Goal: Transaction & Acquisition: Download file/media

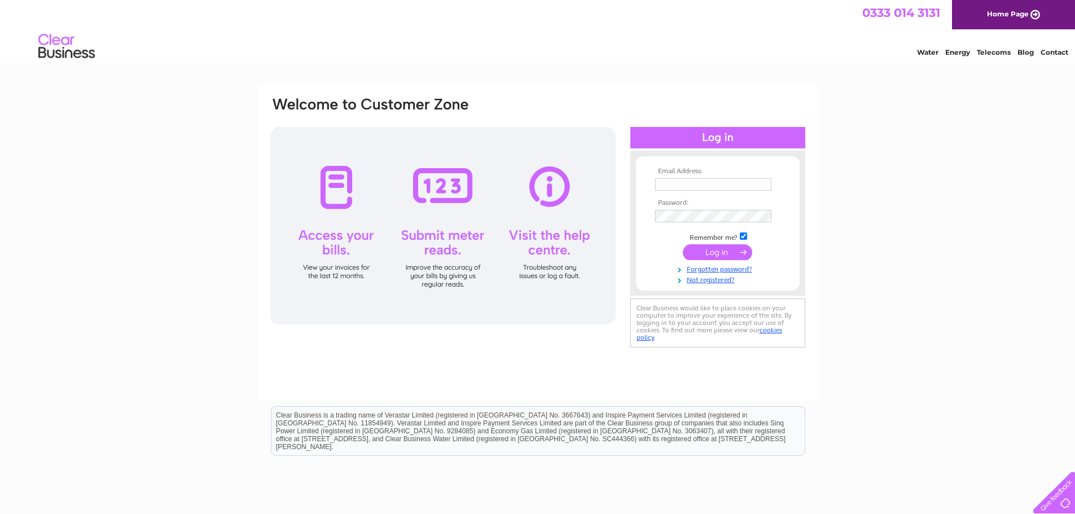
type input "cheryl@patersonbell.co.uk"
click at [715, 253] on input "submit" at bounding box center [717, 252] width 69 height 16
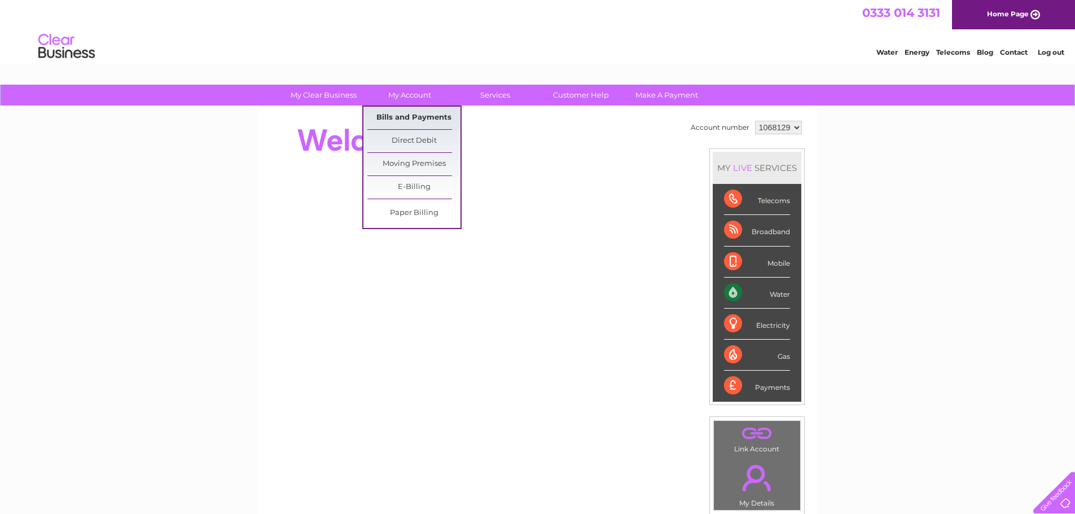
click at [404, 115] on link "Bills and Payments" at bounding box center [413, 118] width 93 height 23
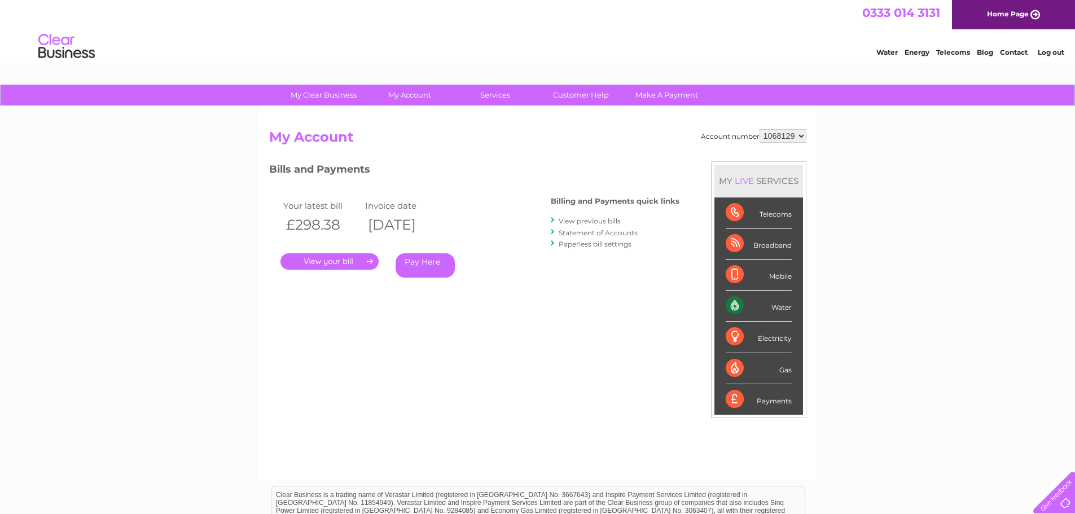
click at [339, 263] on link "." at bounding box center [329, 261] width 98 height 16
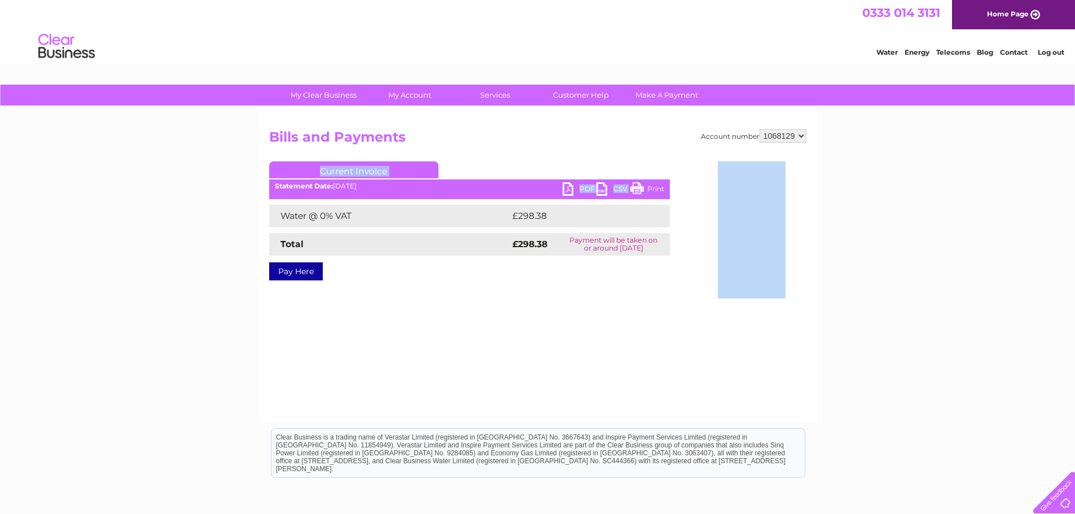
drag, startPoint x: 636, startPoint y: 186, endPoint x: 566, endPoint y: 143, distance: 81.6
click at [575, 118] on div "Account number 1068129 Bills and Payments Current Invoice PDF CSV Print £298.38" at bounding box center [537, 265] width 559 height 316
click at [563, 188] on link "PDF" at bounding box center [579, 190] width 34 height 16
click at [569, 190] on link "PDF" at bounding box center [579, 190] width 34 height 16
click at [568, 186] on link "PDF" at bounding box center [579, 190] width 34 height 16
